Goal: Task Accomplishment & Management: Use online tool/utility

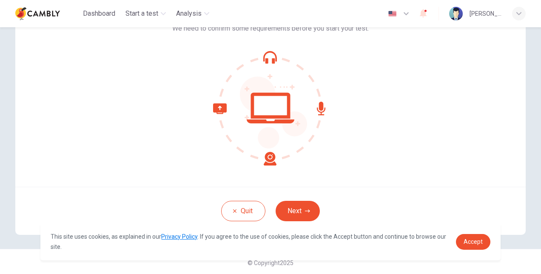
scroll to position [64, 0]
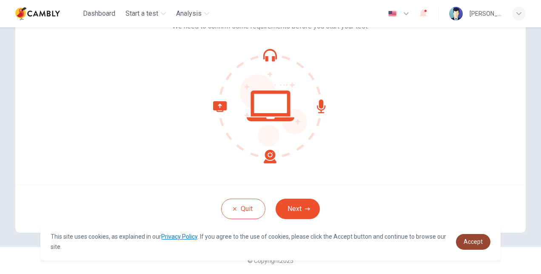
click at [470, 245] on link "Accept" at bounding box center [473, 242] width 34 height 16
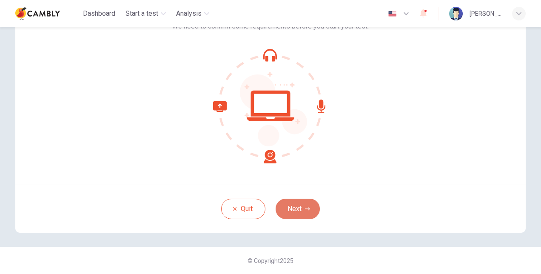
click at [308, 213] on button "Next" at bounding box center [298, 209] width 44 height 20
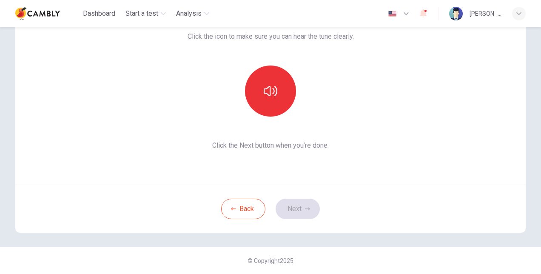
click at [340, 183] on div "This section requires audio. Click the icon to make sure you can hear the tune …" at bounding box center [270, 82] width 511 height 204
click at [300, 208] on div "Back Next" at bounding box center [270, 209] width 511 height 48
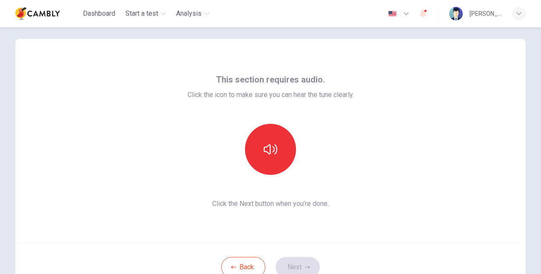
scroll to position [4, 0]
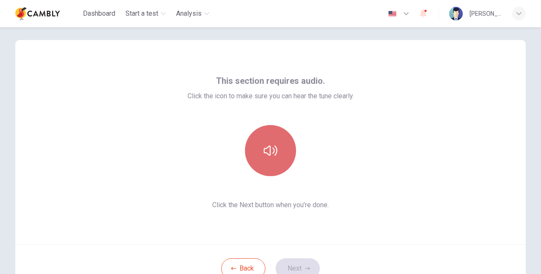
click at [270, 145] on icon "button" at bounding box center [271, 151] width 14 height 14
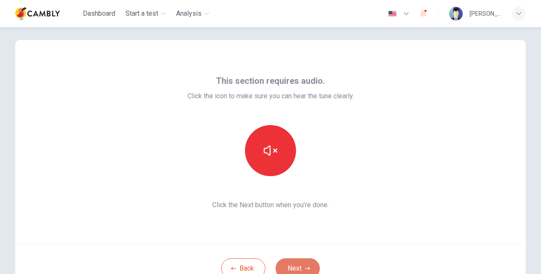
click at [305, 266] on icon "button" at bounding box center [307, 268] width 5 height 5
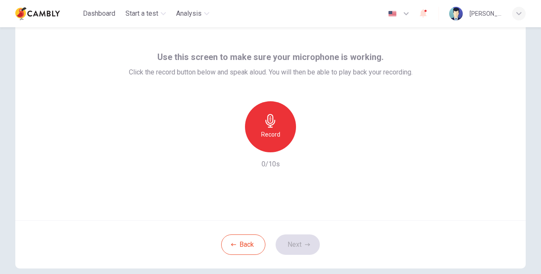
scroll to position [29, 0]
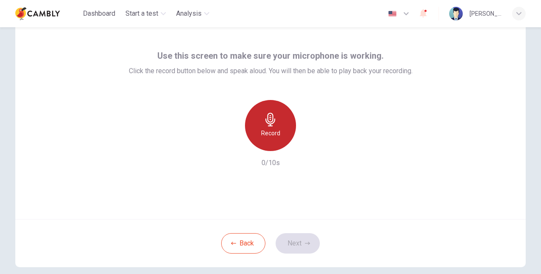
click at [270, 122] on icon "button" at bounding box center [271, 120] width 10 height 14
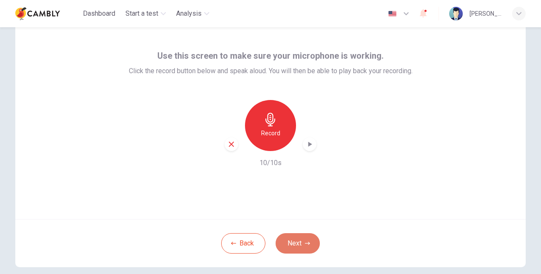
click at [295, 233] on button "Next" at bounding box center [298, 243] width 44 height 20
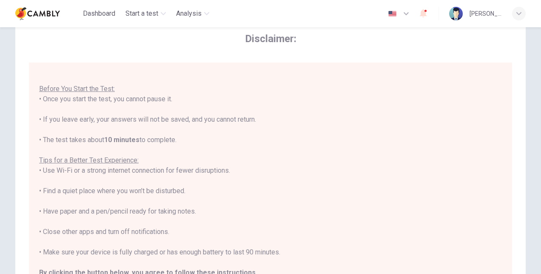
scroll to position [172, 0]
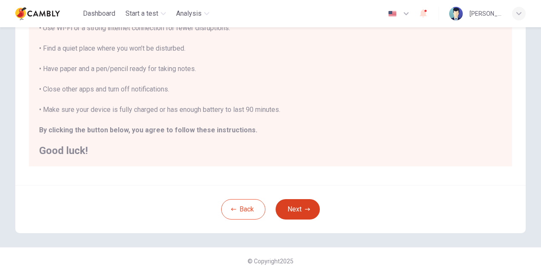
click at [288, 211] on button "Next" at bounding box center [298, 209] width 44 height 20
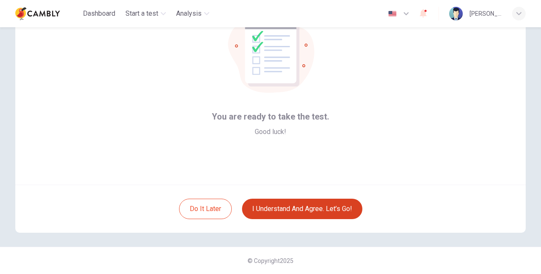
scroll to position [64, 0]
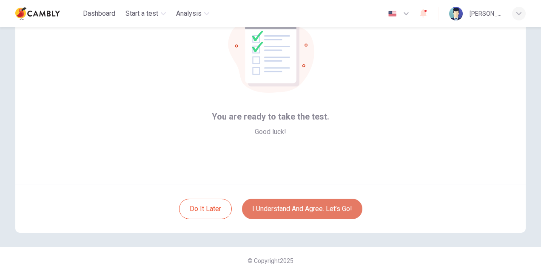
click at [341, 208] on button "I understand and agree. Let’s go!" at bounding box center [302, 209] width 120 height 20
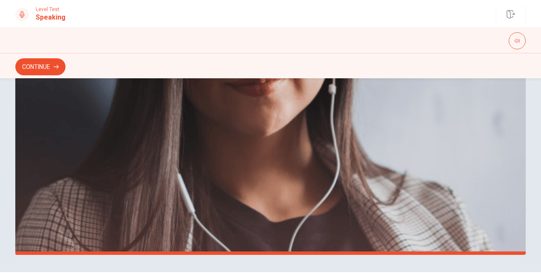
scroll to position [237, 0]
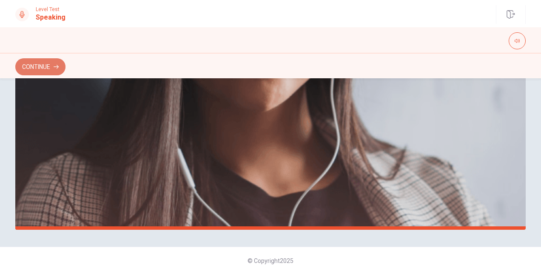
click at [53, 71] on button "Continue" at bounding box center [40, 66] width 50 height 17
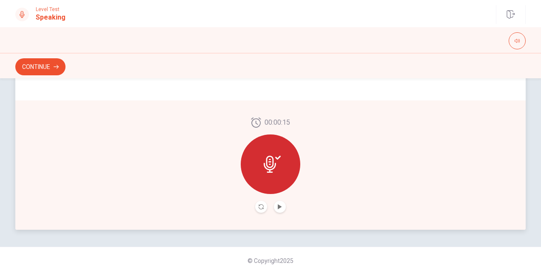
click at [270, 160] on icon at bounding box center [270, 164] width 12 height 17
click at [57, 69] on icon "button" at bounding box center [56, 66] width 5 height 5
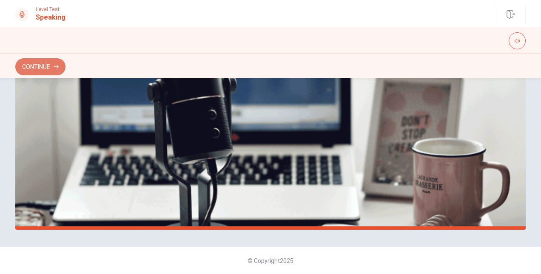
click at [39, 71] on button "Continue" at bounding box center [40, 66] width 50 height 17
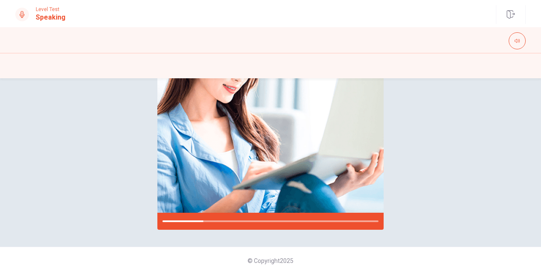
scroll to position [0, 0]
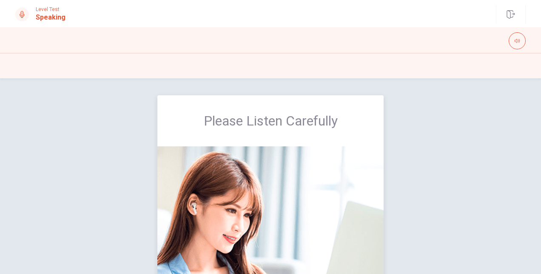
click at [325, 163] on img at bounding box center [270, 254] width 226 height 217
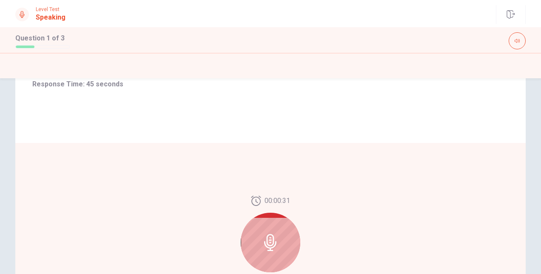
scroll to position [170, 0]
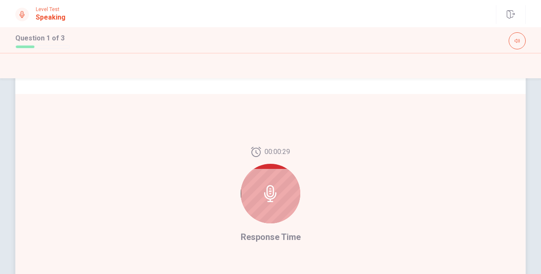
click at [279, 195] on div at bounding box center [271, 194] width 60 height 60
click at [269, 196] on icon at bounding box center [270, 193] width 17 height 17
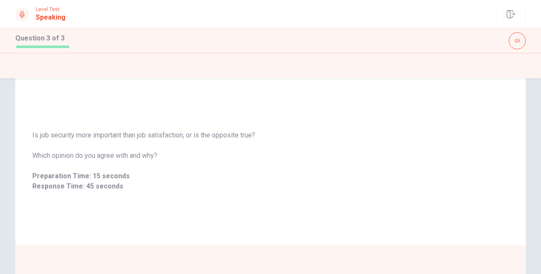
scroll to position [6, 0]
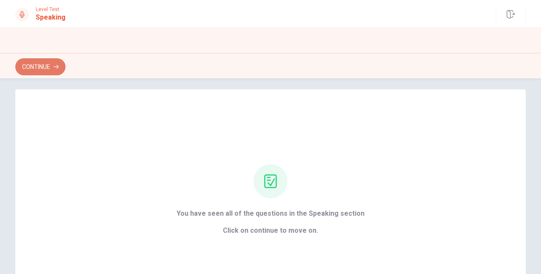
click at [57, 70] on button "Continue" at bounding box center [40, 66] width 50 height 17
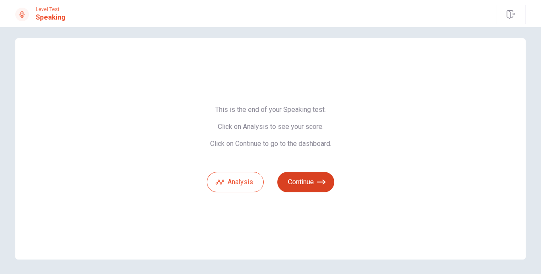
click at [317, 180] on icon "button" at bounding box center [321, 182] width 9 height 9
